Goal: Information Seeking & Learning: Learn about a topic

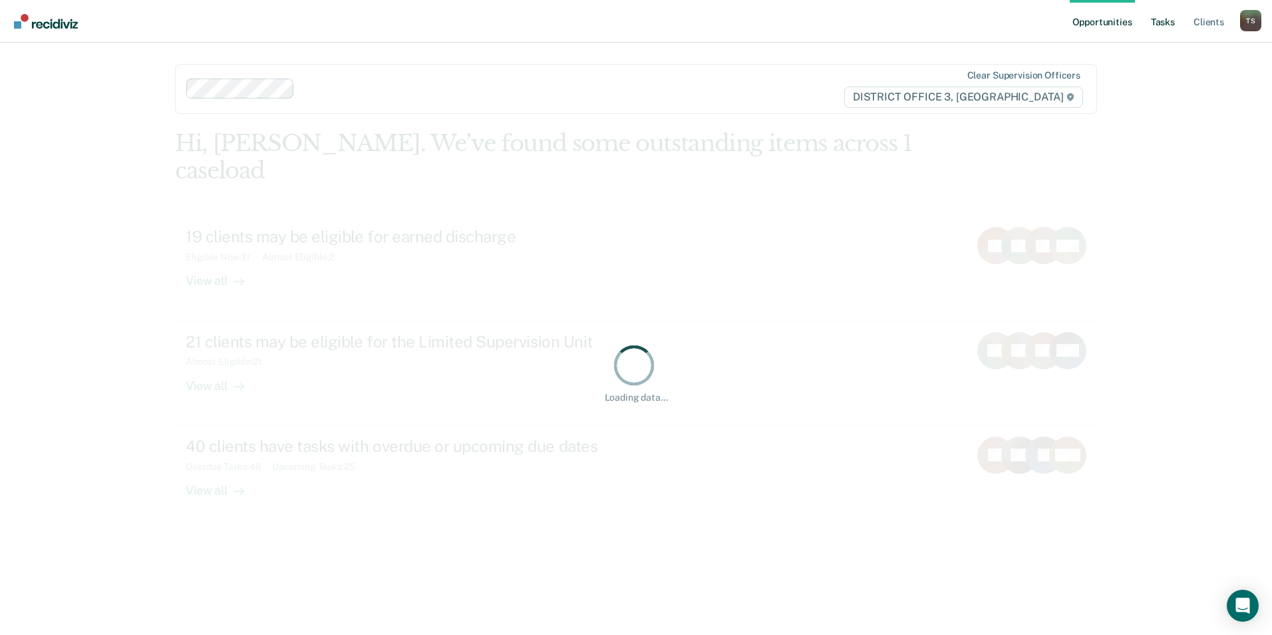
click at [1162, 23] on link "Tasks" at bounding box center [1162, 21] width 29 height 43
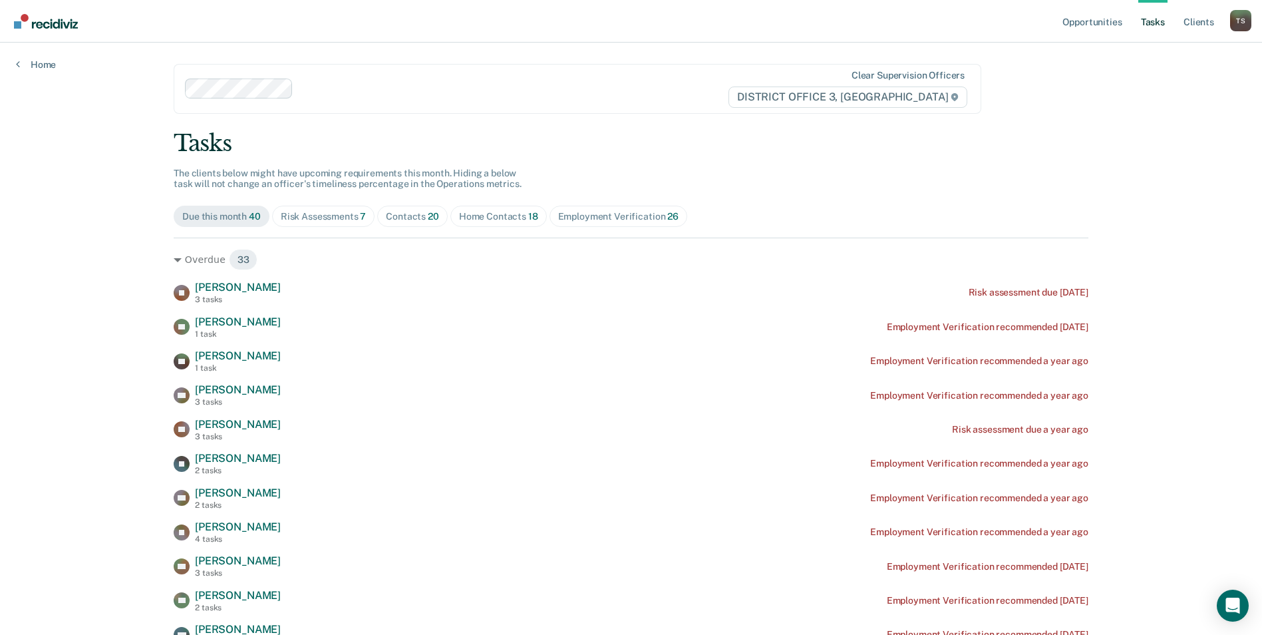
click at [333, 220] on div "Risk Assessments 7" at bounding box center [324, 216] width 86 height 11
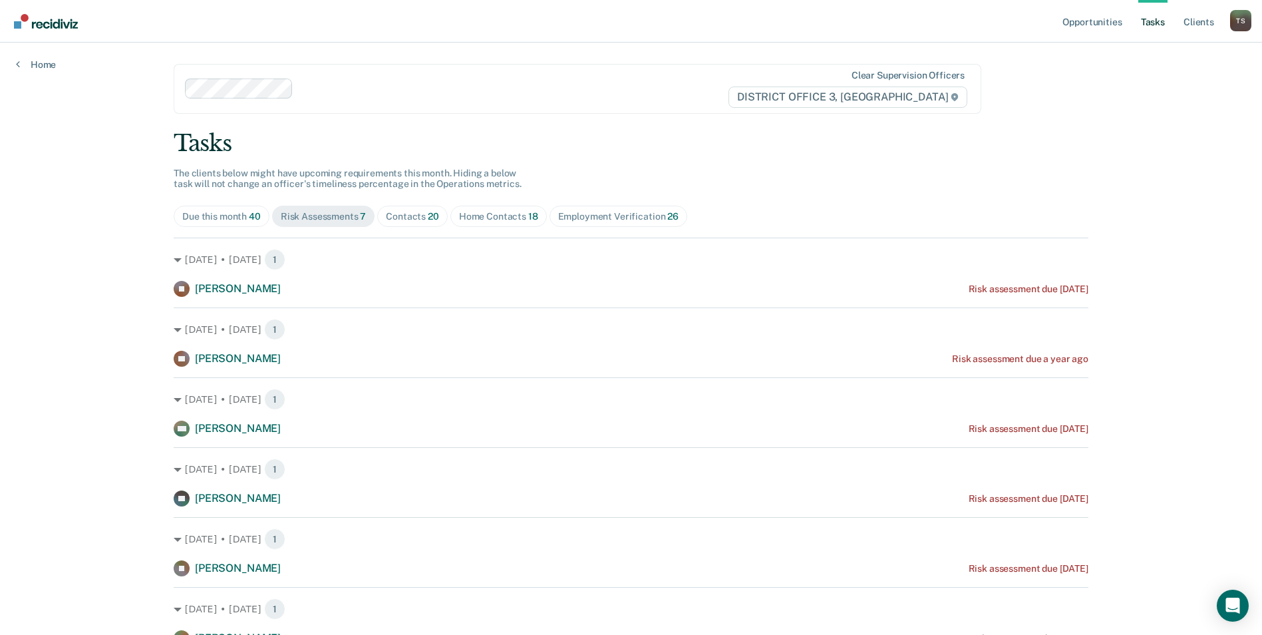
click at [400, 216] on div "Contacts 20" at bounding box center [412, 216] width 53 height 11
click at [1081, 32] on link "Opportunities" at bounding box center [1092, 21] width 65 height 43
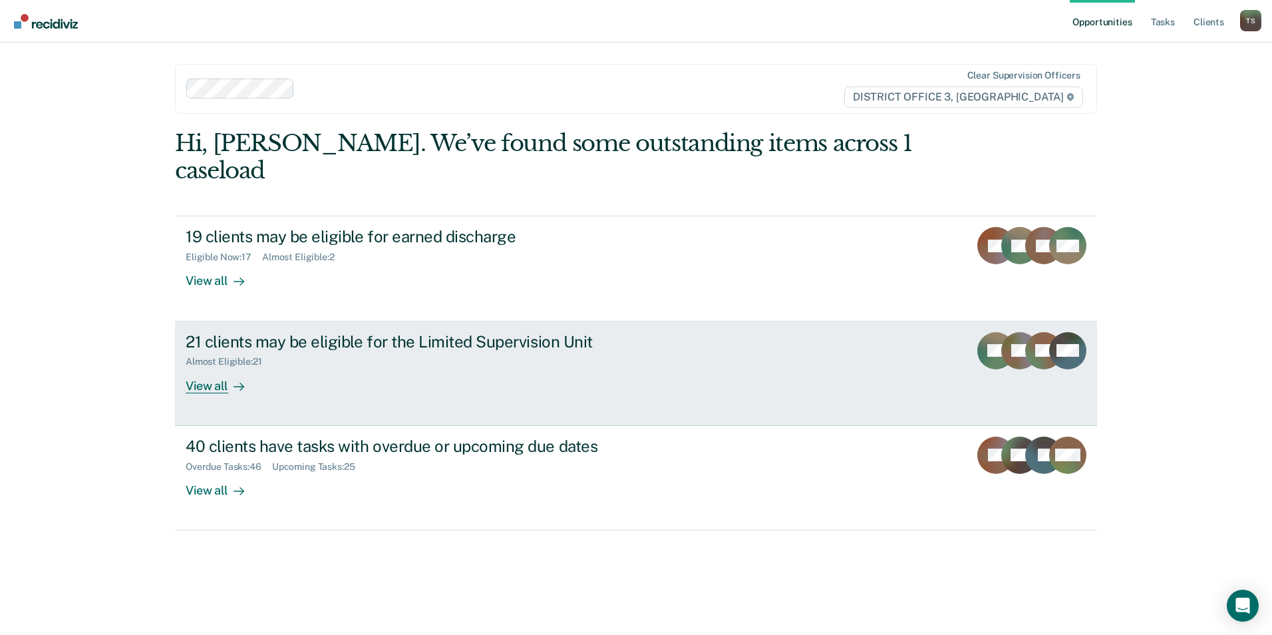
click at [226, 367] on div "View all" at bounding box center [223, 380] width 75 height 26
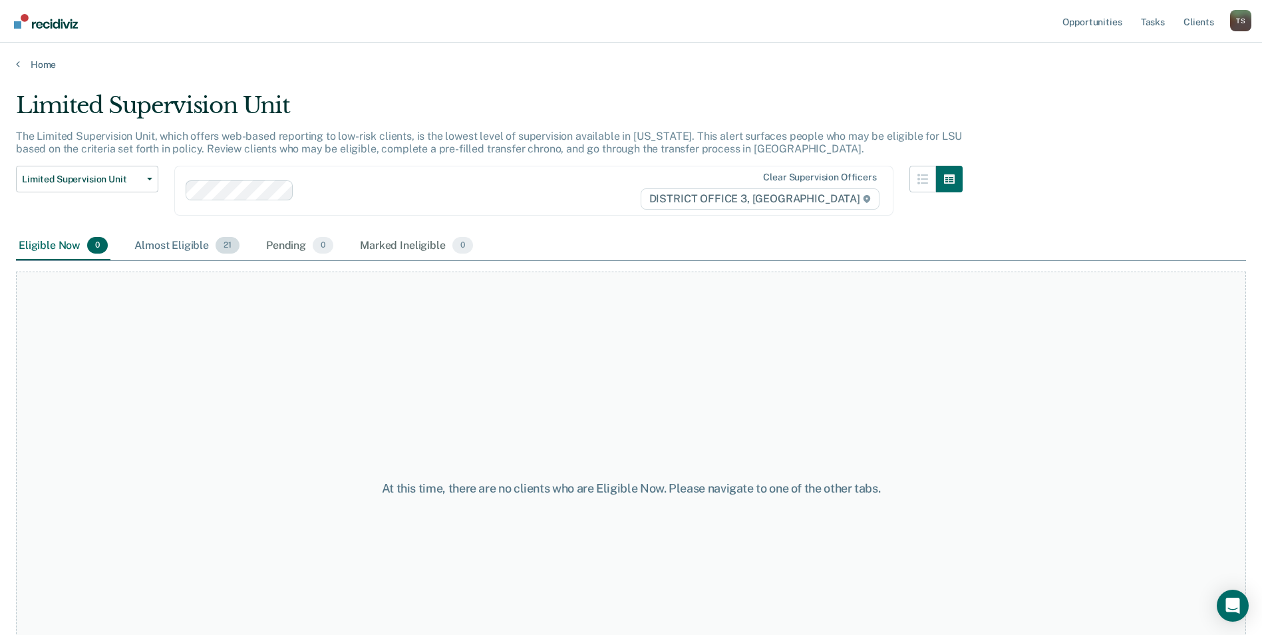
click at [142, 246] on div "Almost Eligible 21" at bounding box center [187, 246] width 110 height 29
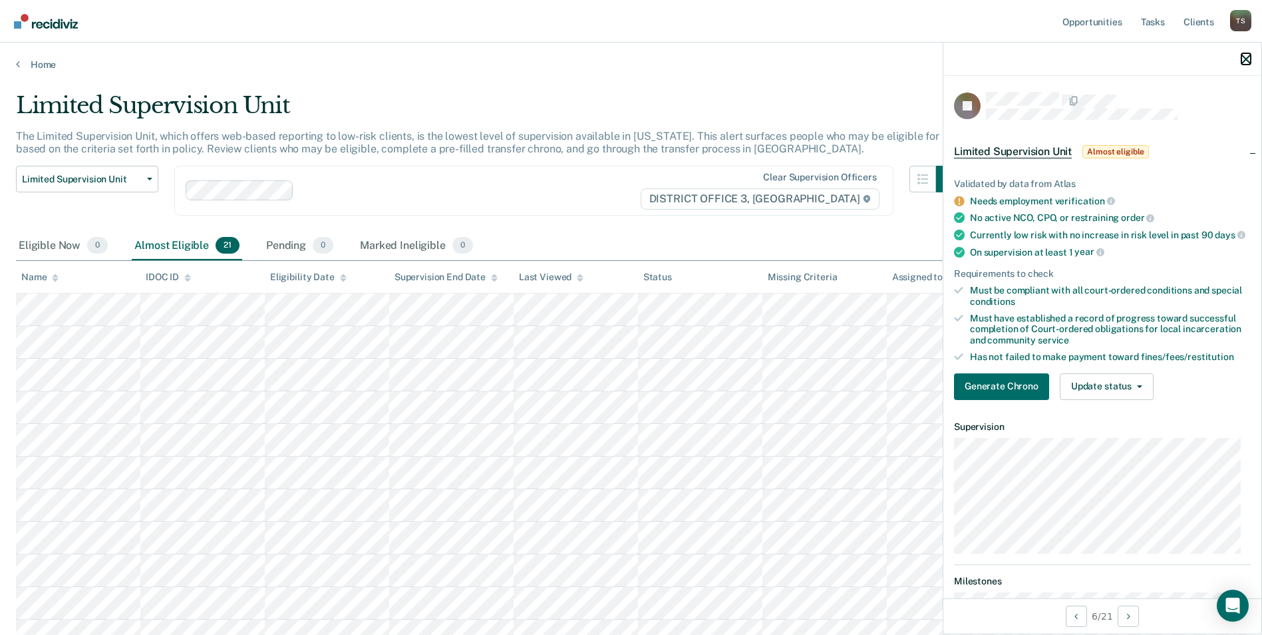
click at [1246, 60] on icon "button" at bounding box center [1246, 59] width 9 height 9
